Goal: Find specific page/section: Find specific page/section

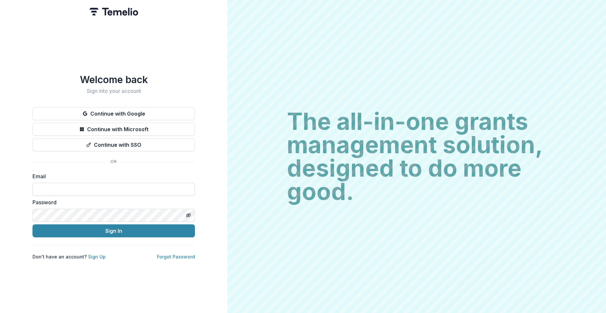
click at [37, 186] on input at bounding box center [113, 189] width 162 height 13
type input "**********"
click at [107, 229] on button "Sign In" at bounding box center [113, 231] width 162 height 13
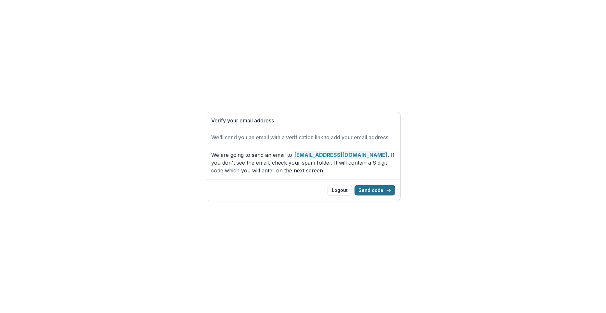
click at [373, 189] on button "Send code" at bounding box center [374, 190] width 41 height 10
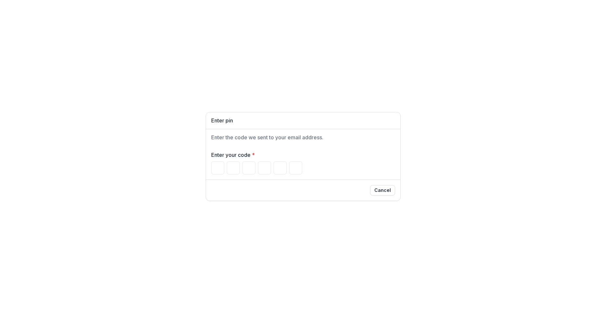
type input "*"
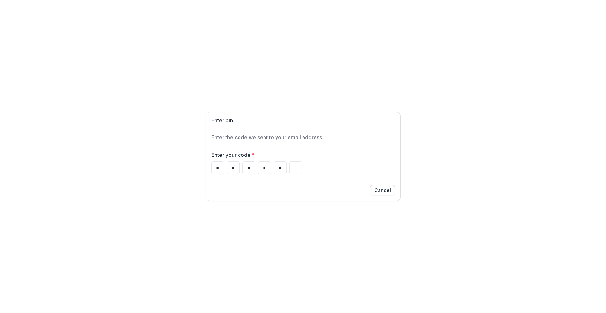
type input "*"
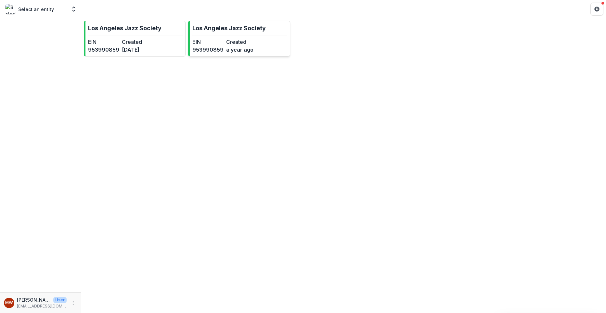
click at [212, 44] on dt "EIN" at bounding box center [207, 42] width 31 height 8
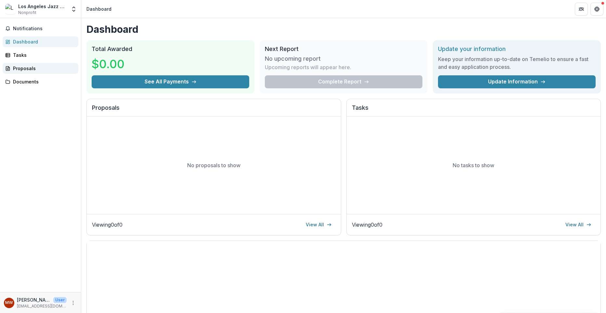
click at [19, 68] on div "Proposals" at bounding box center [43, 68] width 60 height 7
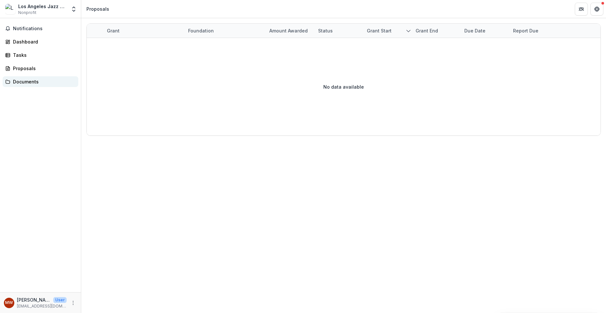
click at [20, 81] on div "Documents" at bounding box center [43, 81] width 60 height 7
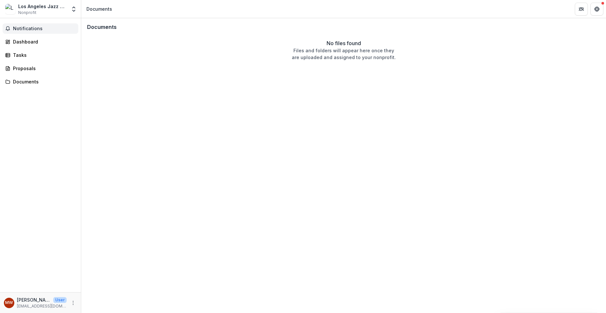
click at [22, 26] on span "Notifications" at bounding box center [44, 29] width 63 height 6
click at [19, 42] on div "Dashboard" at bounding box center [43, 41] width 60 height 7
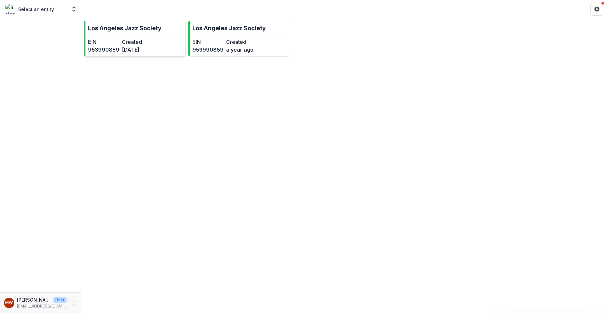
click at [113, 47] on dd "953990859" at bounding box center [103, 50] width 31 height 8
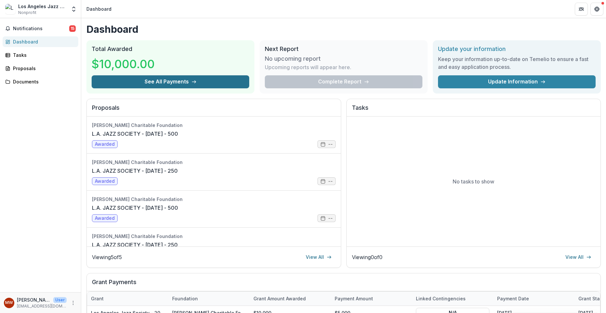
click at [167, 80] on button "See All Payments" at bounding box center [171, 81] width 158 height 13
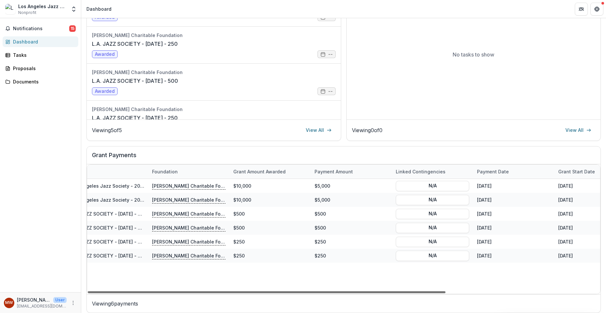
scroll to position [0, 22]
drag, startPoint x: 442, startPoint y: 292, endPoint x: 458, endPoint y: 292, distance: 15.6
click at [445, 292] on div at bounding box center [267, 292] width 358 height 2
